Goal: Task Accomplishment & Management: Manage account settings

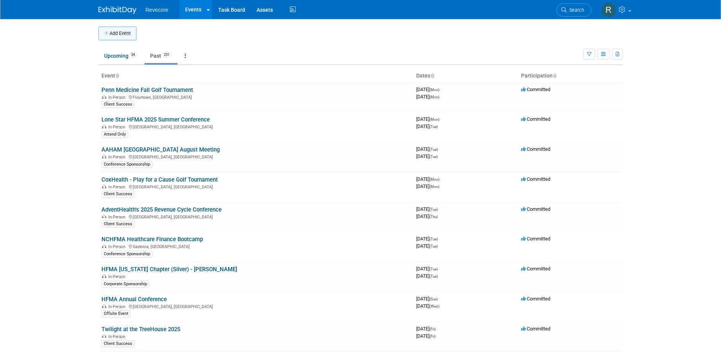
drag, startPoint x: 0, startPoint y: 0, endPoint x: 135, endPoint y: 33, distance: 139.4
click at [135, 33] on button "Add Event" at bounding box center [117, 34] width 38 height 14
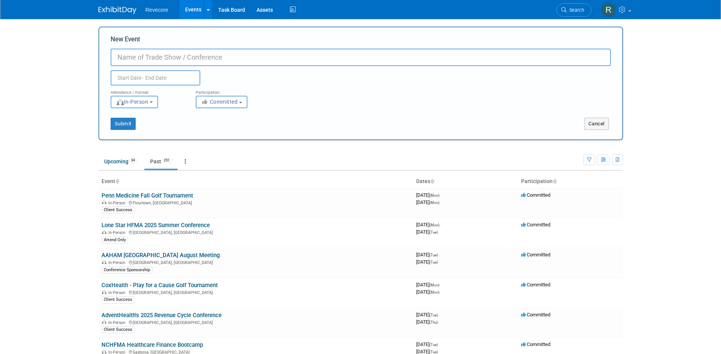
click at [174, 57] on input "New Event" at bounding box center [361, 57] width 500 height 17
paste input "[US_STATE] HFMA 2025 Fall Institute"
type input "[US_STATE] HFMA 2025 Fall Institute"
click at [171, 79] on body "Revecore Events Add Event Bulk Upload Events Shareable Event Boards Recently Vi…" at bounding box center [360, 177] width 721 height 354
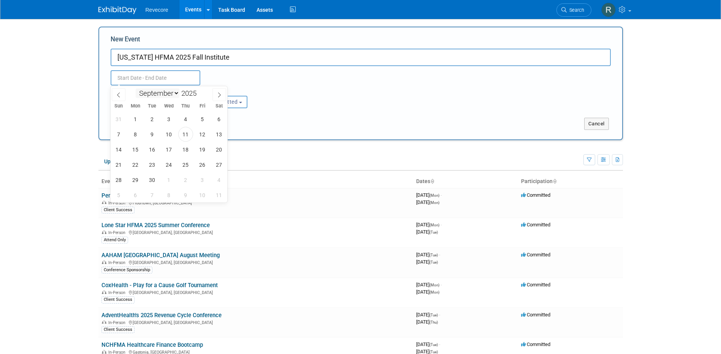
click at [178, 93] on select "January February March April May June July August September October November De…" at bounding box center [158, 94] width 44 height 10
select select "9"
click at [136, 89] on select "January February March April May June July August September October November De…" at bounding box center [158, 94] width 44 height 10
drag, startPoint x: 165, startPoint y: 137, endPoint x: 170, endPoint y: 137, distance: 4.6
click at [170, 137] on span "8" at bounding box center [169, 134] width 15 height 15
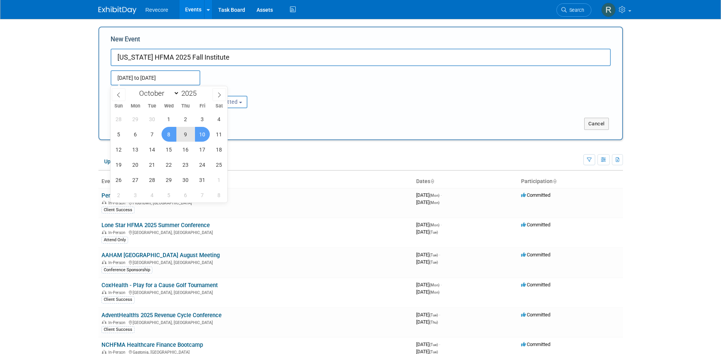
click at [208, 138] on span "10" at bounding box center [202, 134] width 15 height 15
type input "Oct 8, 2025 to Oct 10, 2025"
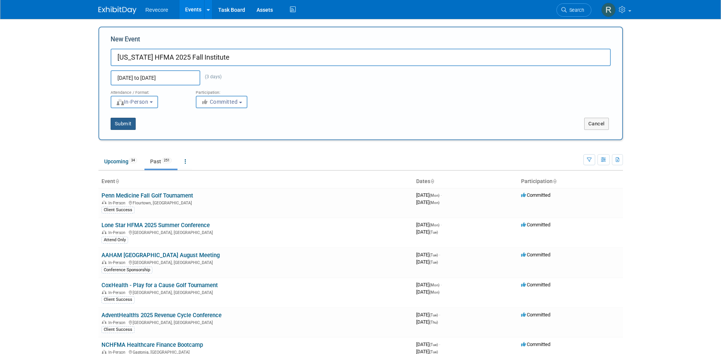
drag, startPoint x: 127, startPoint y: 122, endPoint x: 146, endPoint y: 117, distance: 19.2
click at [128, 122] on button "Submit" at bounding box center [123, 124] width 25 height 12
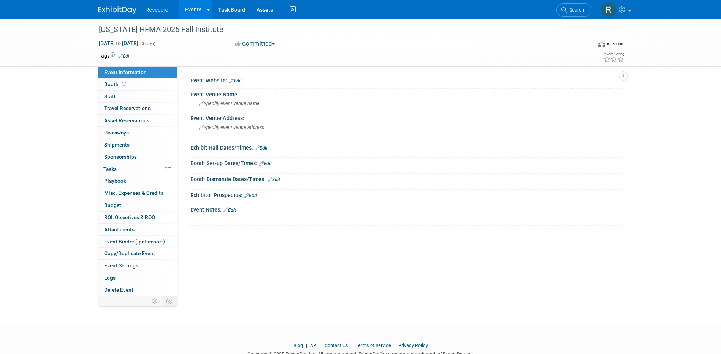
click at [129, 54] on link "Edit" at bounding box center [124, 56] width 13 height 5
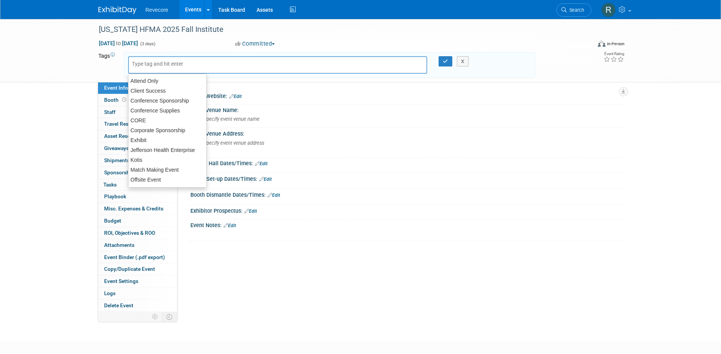
click at [148, 65] on input "text" at bounding box center [162, 64] width 61 height 8
click at [149, 79] on div "Attend Only" at bounding box center [167, 81] width 79 height 11
type input "Attend Only"
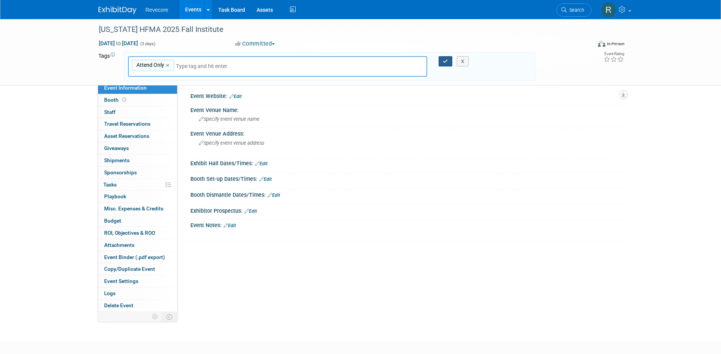
click at [442, 59] on button "button" at bounding box center [446, 61] width 14 height 11
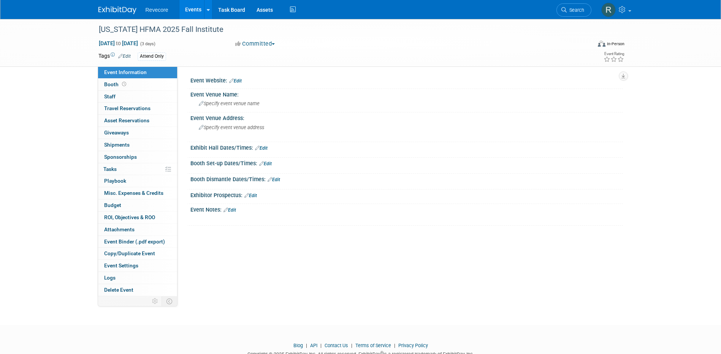
click at [238, 80] on link "Edit" at bounding box center [235, 80] width 13 height 5
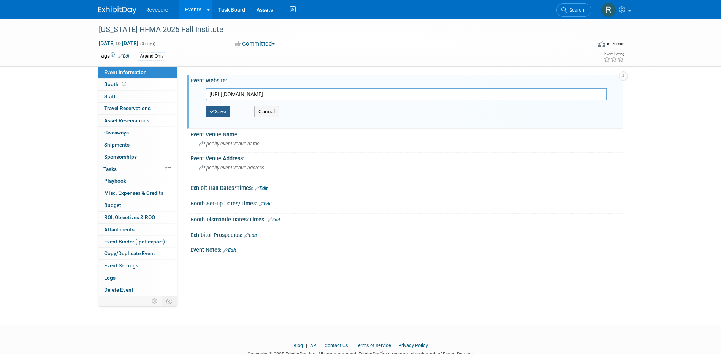
type input "https://web.cvent.com/event/7bc5a061-983a-4627-9740-a8f8321a85e8/websitePage:27…"
click at [222, 110] on button "Save" at bounding box center [218, 111] width 25 height 11
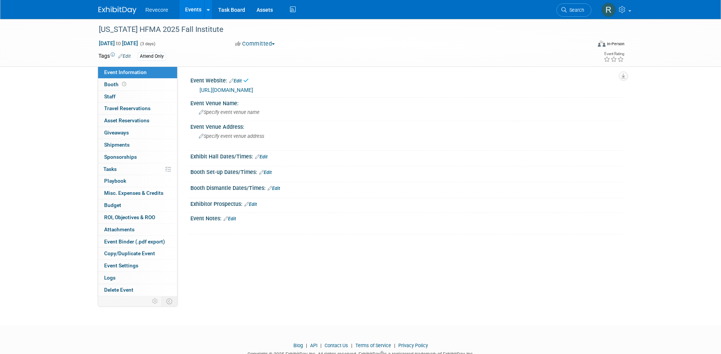
click at [222, 110] on span "Specify event venue name" at bounding box center [229, 113] width 61 height 6
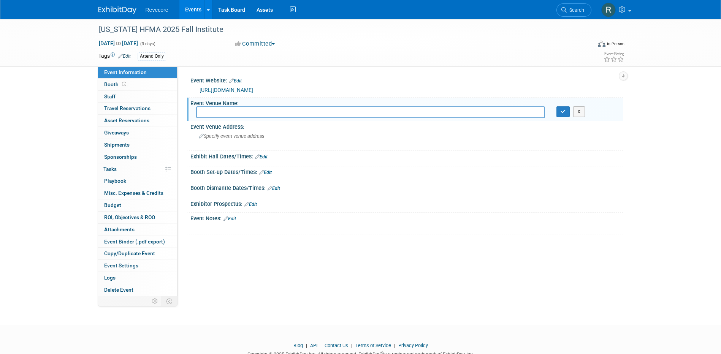
click at [237, 111] on input "text" at bounding box center [370, 112] width 349 height 12
paste input "The Battle House Renaissance Mobile Hotel & Spa"
type input "The Battle House Renaissance Mobile Hotel & Spa"
click at [555, 113] on div "X" at bounding box center [587, 111] width 72 height 11
click at [561, 112] on icon "button" at bounding box center [563, 111] width 5 height 5
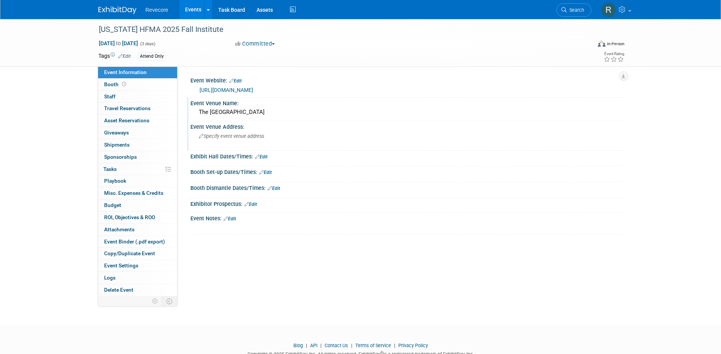
click at [235, 136] on span "Specify event venue address" at bounding box center [231, 136] width 65 height 6
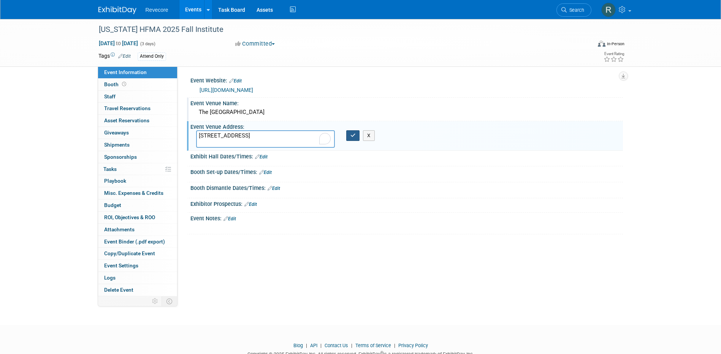
type textarea "26 North Royal Street Mobile, AL 36602"
click at [353, 138] on icon "button" at bounding box center [353, 135] width 5 height 5
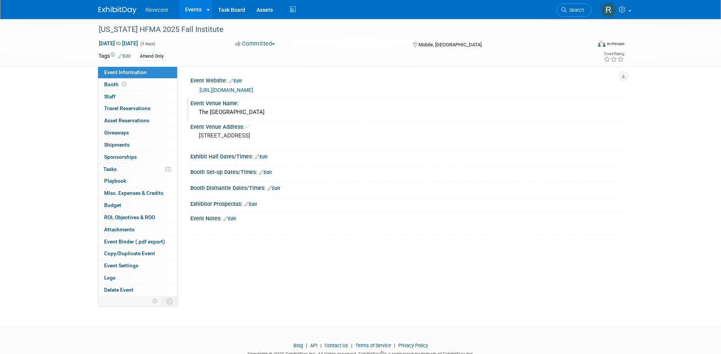
click at [271, 306] on div "Alabama HFMA 2025 Fall Institute Oct 8, 2025 to Oct 10, 2025 (3 days) Oct 8, 20…" at bounding box center [360, 165] width 721 height 293
click at [240, 263] on div "Event Website: Edit https://web.cvent.com/event/7bc5a061-983a-4627-9740-a8f8321…" at bounding box center [401, 182] width 446 height 230
click at [238, 81] on link "Edit" at bounding box center [235, 80] width 13 height 5
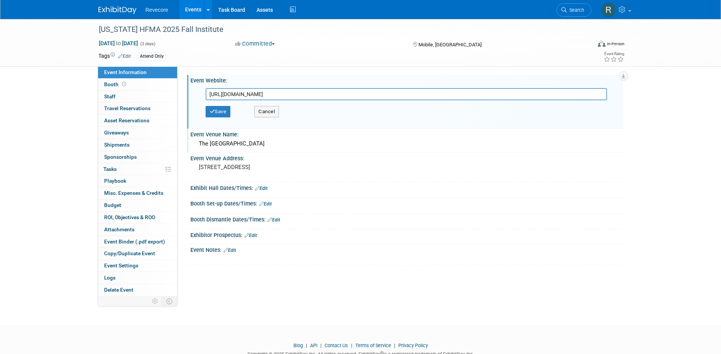
click at [236, 88] on input "https://web.cvent.com/event/7bc5a061-983a-4627-9740-a8f8321a85e8/websitePage:27…" at bounding box center [407, 94] width 402 height 12
type input "https://web.cvent.com/event/7bc5a061-983a-4627-9740-a8f8321a85e8/summary"
click at [227, 109] on button "Save" at bounding box center [218, 111] width 25 height 11
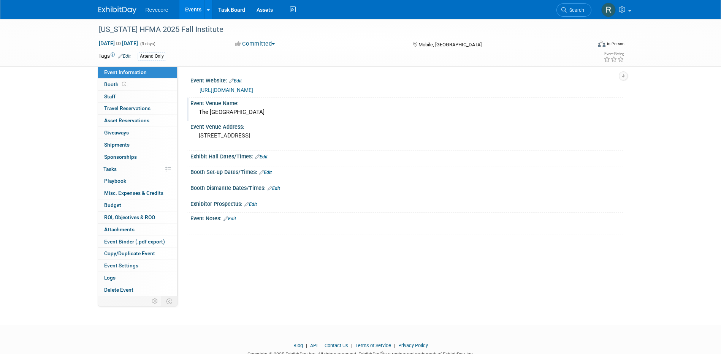
click at [190, 10] on link "Events" at bounding box center [193, 9] width 28 height 19
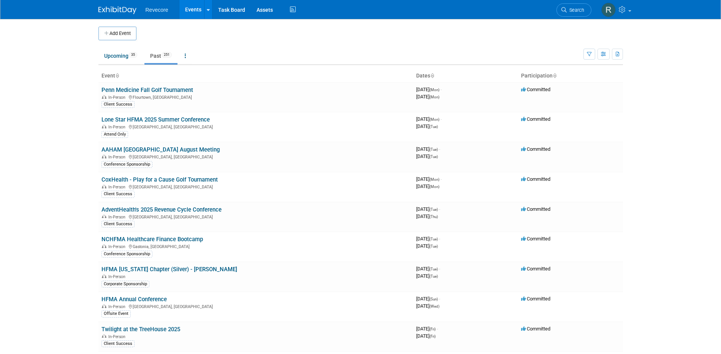
click at [63, 228] on body "Revecore Events Add Event Bulk Upload Events Shareable Event Boards Recently Vi…" at bounding box center [360, 177] width 721 height 354
click at [111, 57] on link "Upcoming 35" at bounding box center [120, 56] width 44 height 14
